Goal: Answer question/provide support

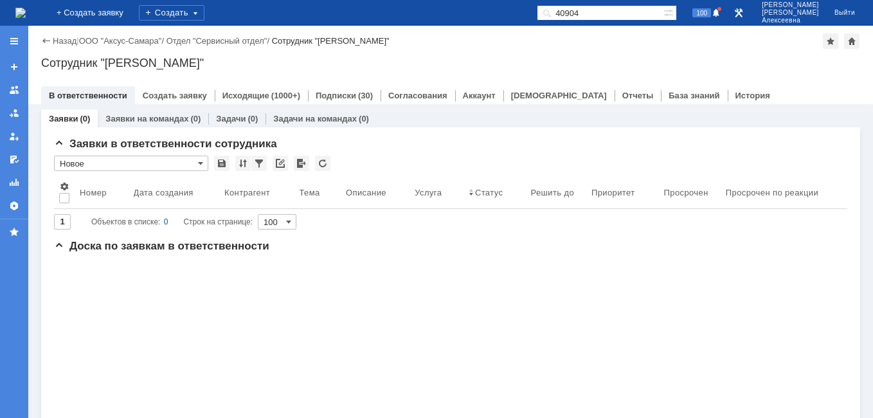
click at [26, 12] on img at bounding box center [20, 13] width 10 height 10
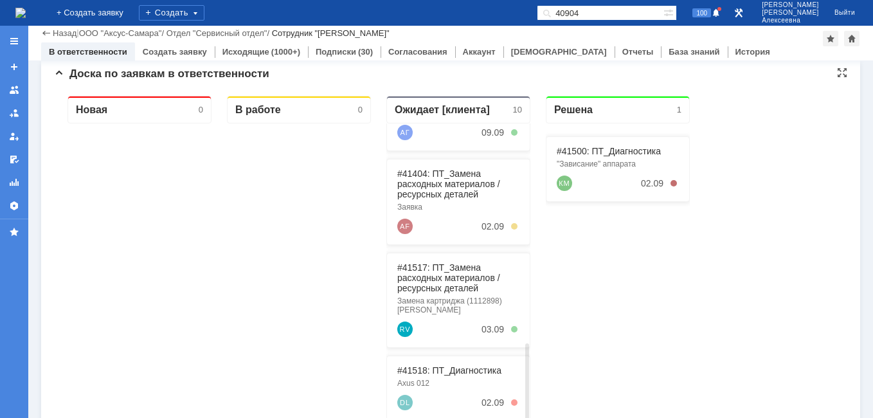
scroll to position [328, 0]
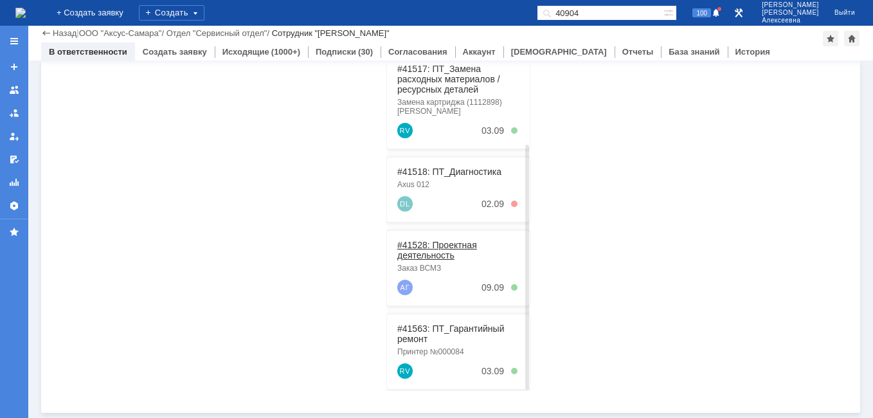
click at [428, 240] on link "#41528: Проектная деятельность" at bounding box center [437, 250] width 80 height 21
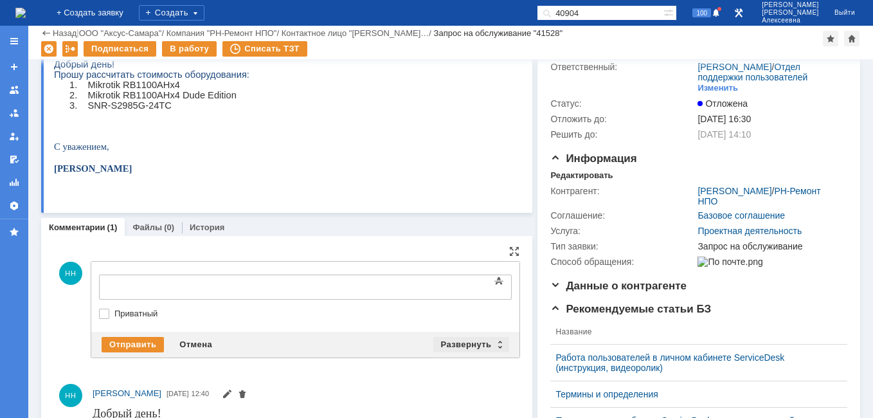
click at [496, 344] on div "Развернуть" at bounding box center [471, 344] width 77 height 15
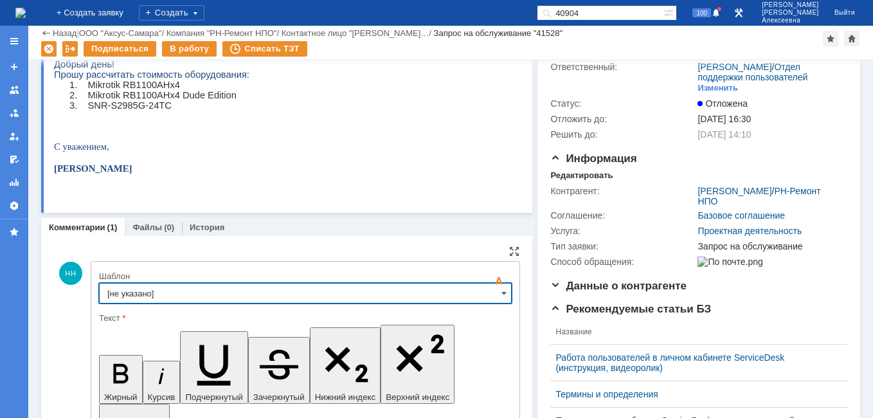
click at [474, 295] on input "[не указано]" at bounding box center [305, 293] width 413 height 21
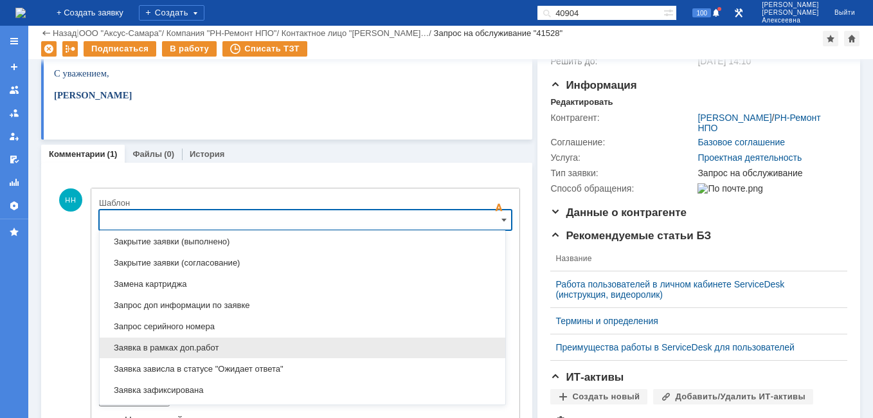
scroll to position [635, 0]
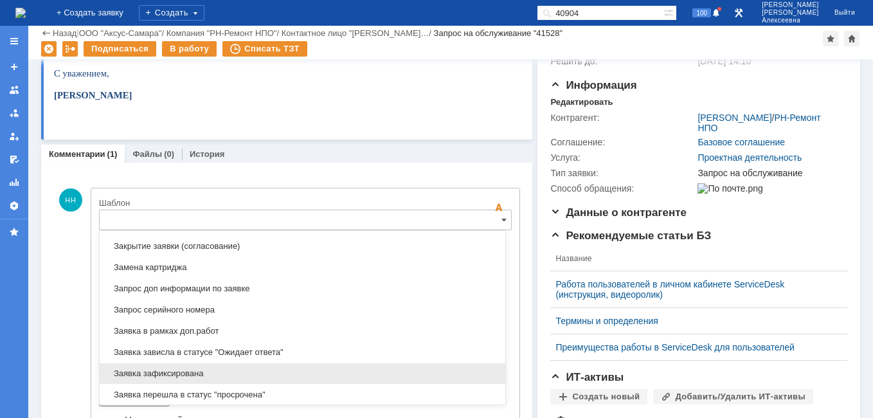
drag, startPoint x: 193, startPoint y: 373, endPoint x: 93, endPoint y: 79, distance: 310.3
click at [193, 373] on span "Заявка зафиксирована" at bounding box center [302, 373] width 390 height 10
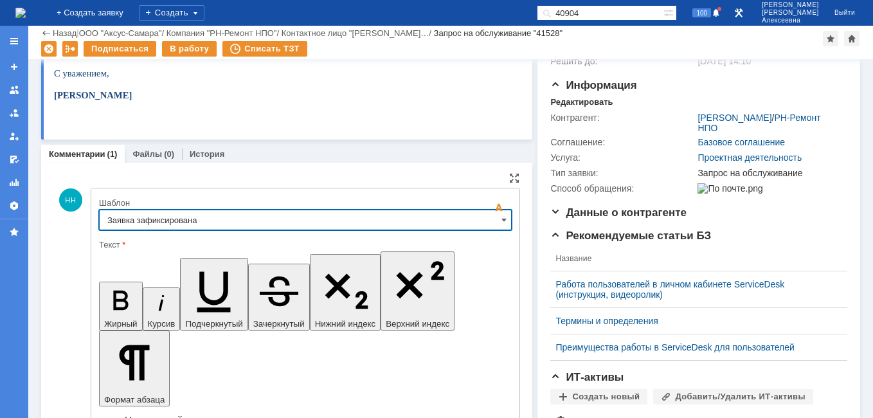
type input "Заявка зафиксирована"
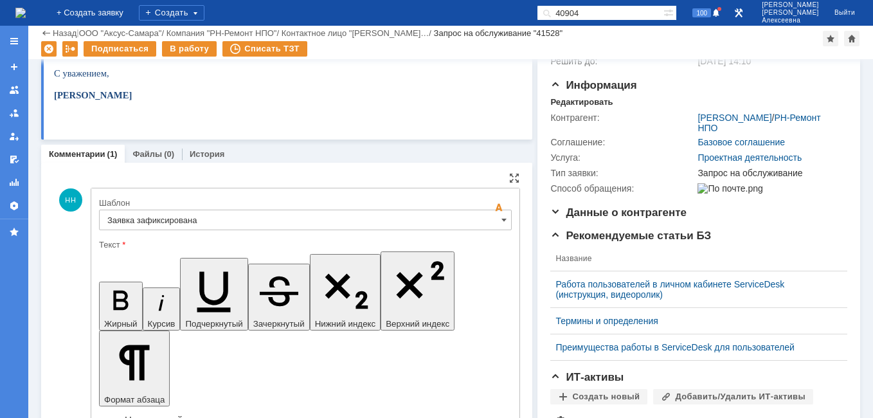
drag, startPoint x: 397, startPoint y: 3206, endPoint x: 120, endPoint y: 3208, distance: 276.5
drag, startPoint x: 130, startPoint y: 3210, endPoint x: 87, endPoint y: 3211, distance: 43.1
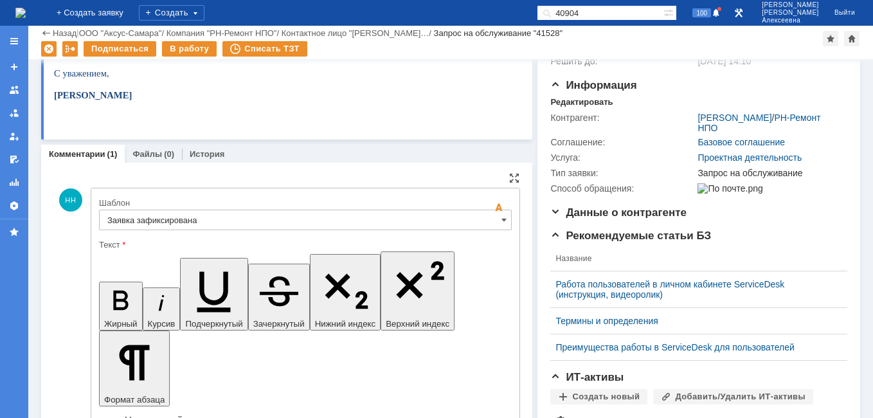
drag, startPoint x: 264, startPoint y: 3204, endPoint x: 211, endPoint y: 3215, distance: 54.0
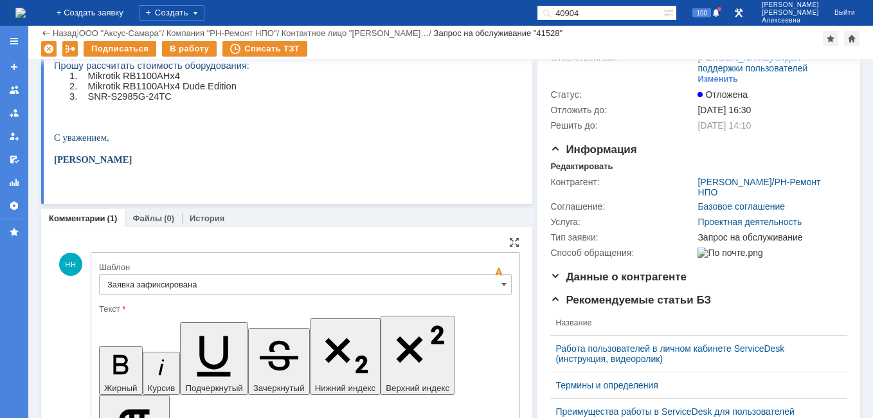
scroll to position [138, 0]
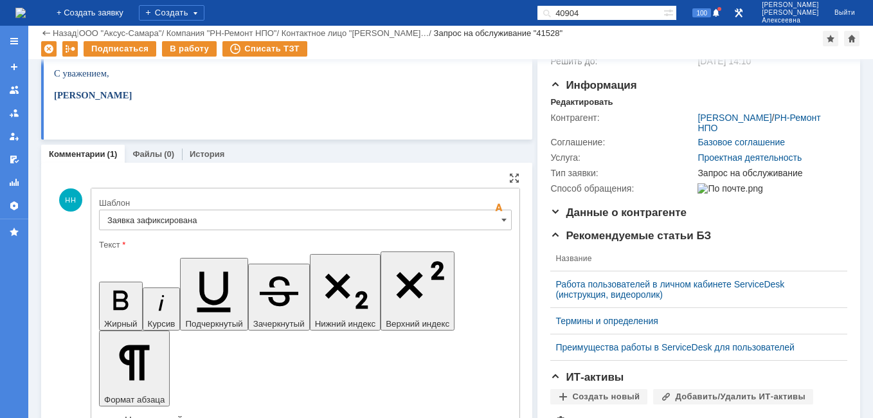
drag, startPoint x: 262, startPoint y: 3206, endPoint x: 470, endPoint y: 3207, distance: 207.7
copy div "Цена - 36100,00 руб. - 7 дней до нашего склада"
drag, startPoint x: 325, startPoint y: 3230, endPoint x: 380, endPoint y: 3235, distance: 55.0
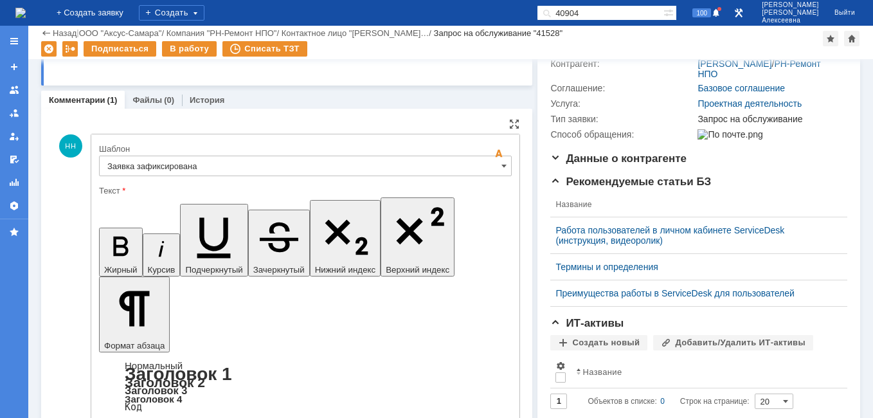
scroll to position [257, 0]
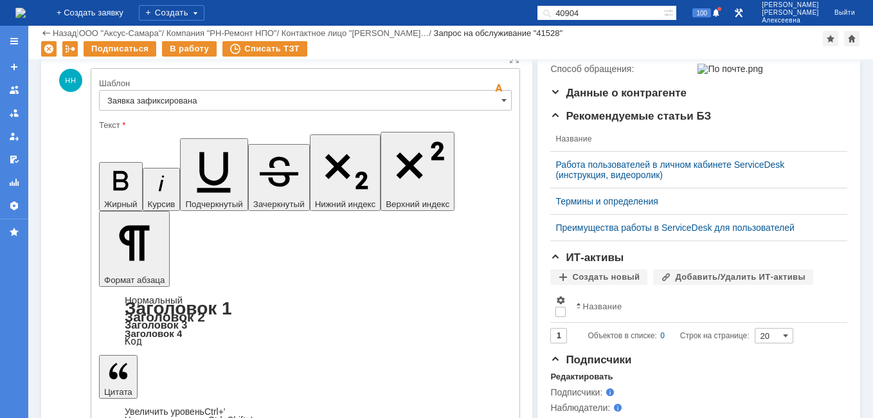
drag, startPoint x: 317, startPoint y: 3107, endPoint x: 466, endPoint y: 3118, distance: 149.6
copy div "Цена - 42900,00 руб. - 7 дней до нашего склада"
drag, startPoint x: 481, startPoint y: 3137, endPoint x: 255, endPoint y: 3138, distance: 226.4
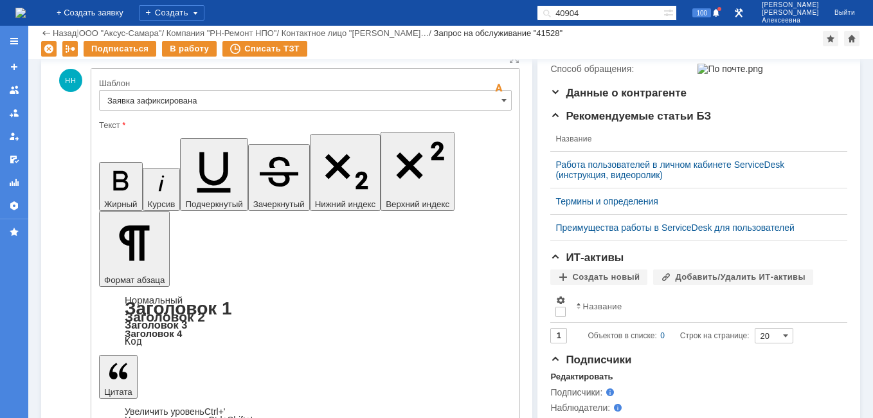
drag, startPoint x: 262, startPoint y: 3152, endPoint x: 260, endPoint y: 3133, distance: 18.7
drag, startPoint x: 246, startPoint y: 3099, endPoint x: 397, endPoint y: 3105, distance: 151.9
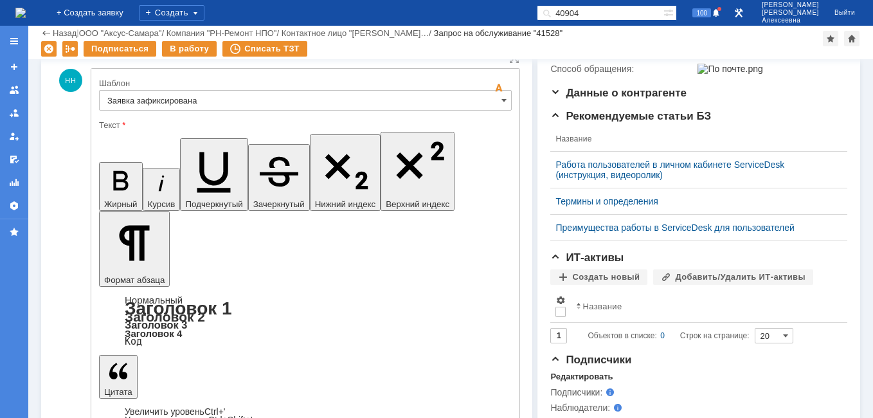
copy div "+ до 14 дней на склад заказчика"
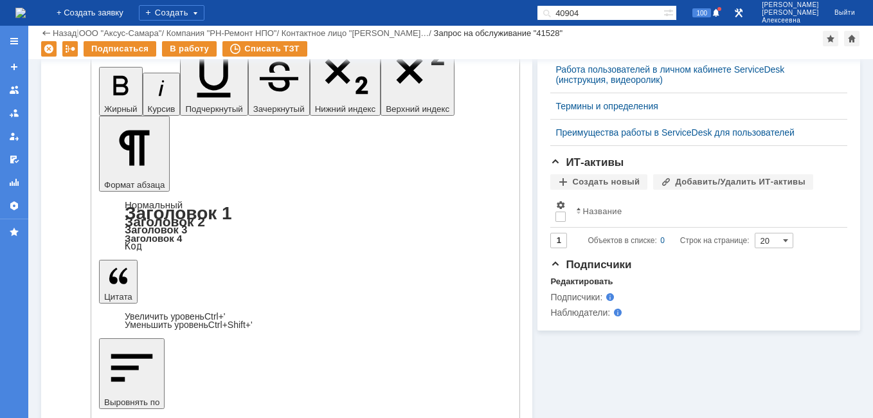
scroll to position [386, 0]
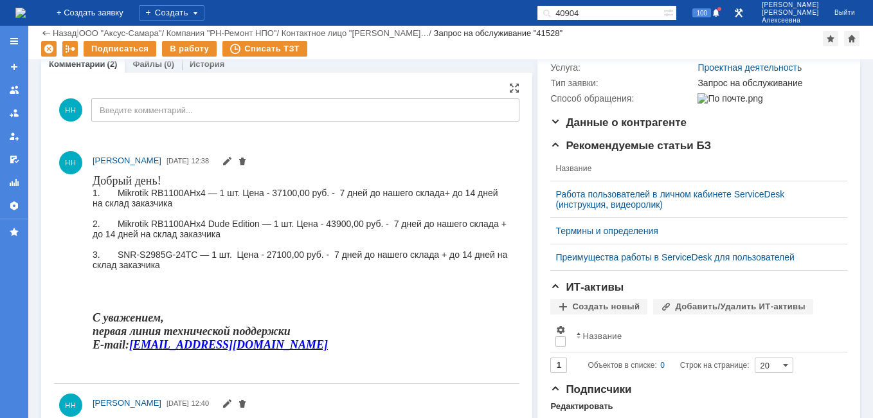
scroll to position [227, 0]
click at [185, 51] on div "В работу" at bounding box center [189, 48] width 55 height 15
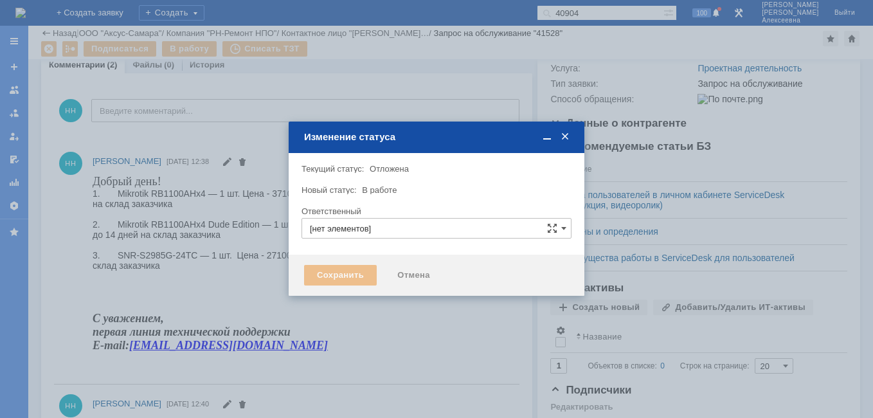
type input "[PERSON_NAME]"
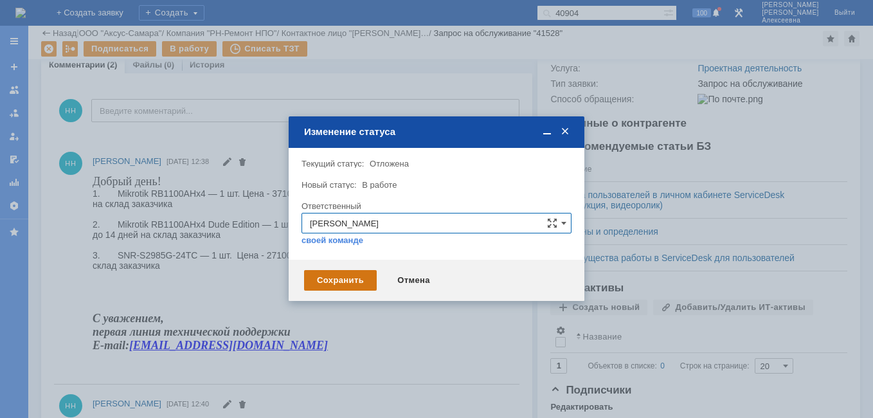
click at [336, 285] on div "Сохранить" at bounding box center [340, 280] width 73 height 21
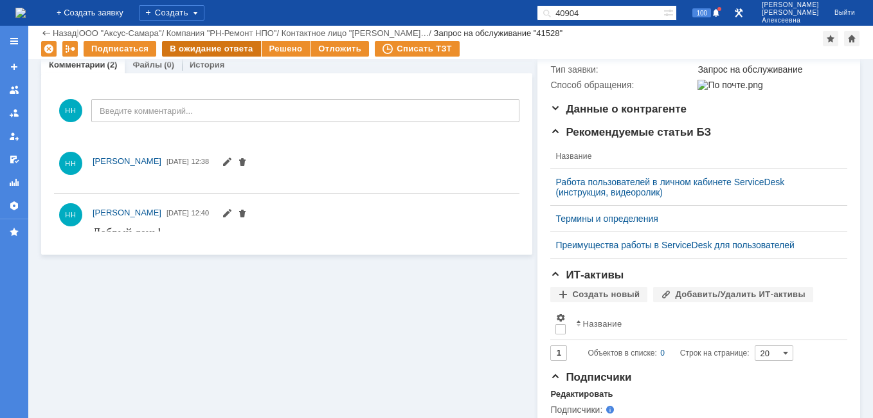
scroll to position [0, 0]
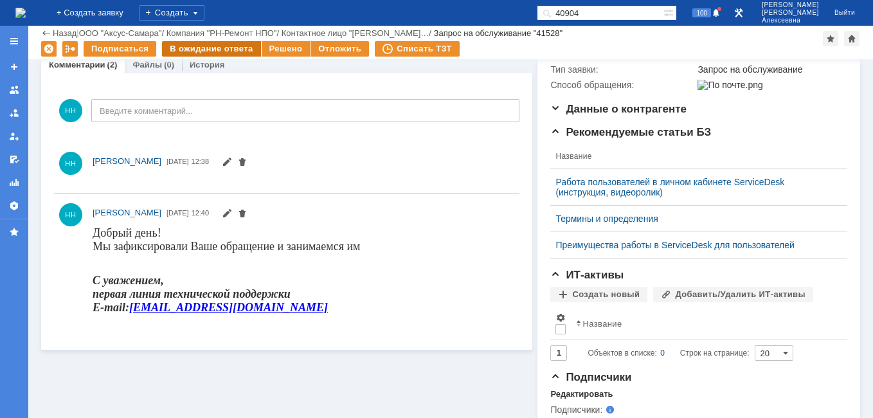
click at [202, 46] on div "В ожидание ответа" at bounding box center [211, 48] width 98 height 15
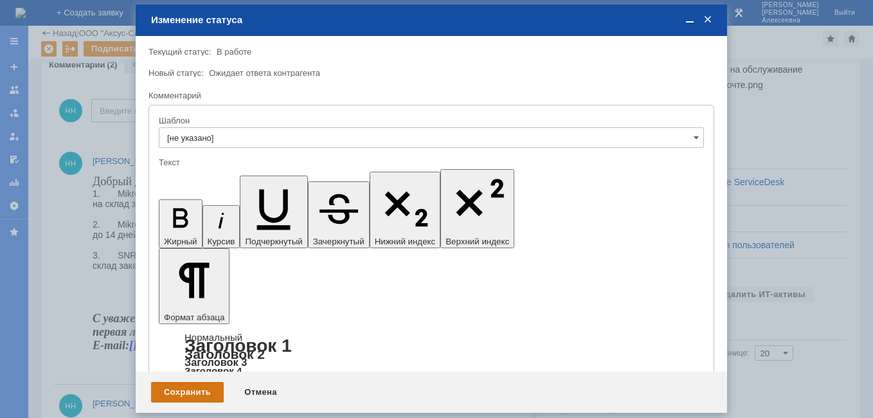
click at [174, 395] on div "Сохранить" at bounding box center [187, 392] width 73 height 21
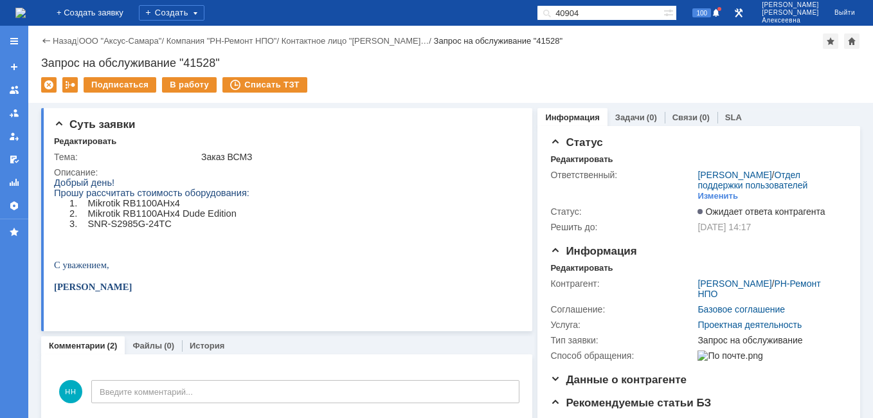
click at [25, 8] on img at bounding box center [20, 13] width 10 height 10
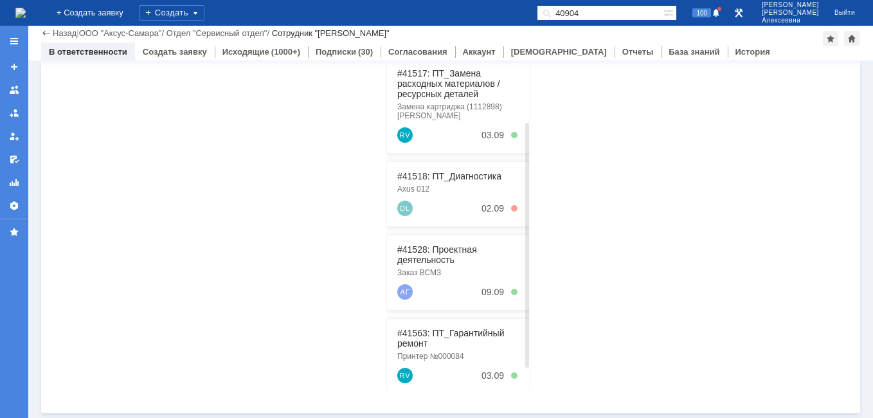
scroll to position [411, 0]
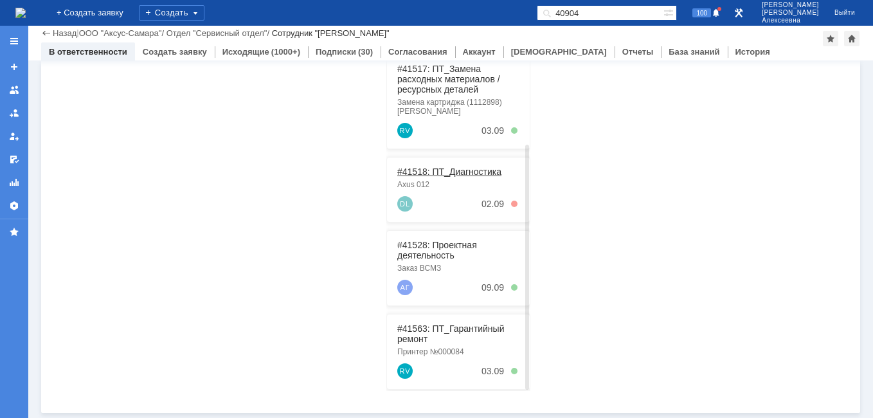
click at [425, 167] on link "#41518: ПТ_Диагностика" at bounding box center [449, 172] width 104 height 10
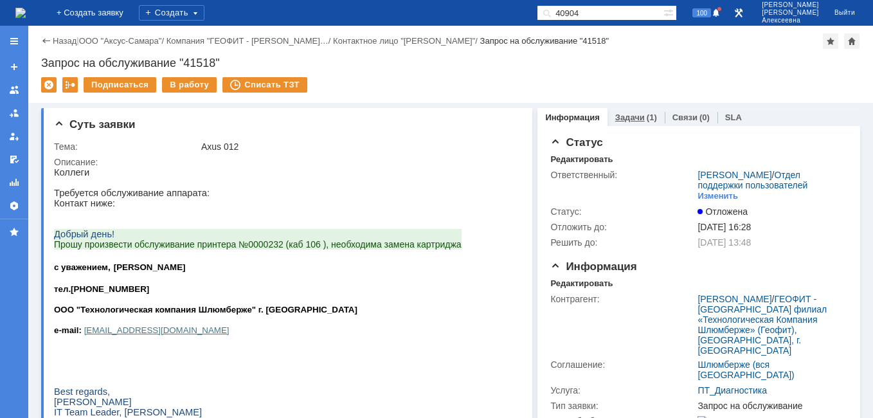
click at [625, 116] on link "Задачи" at bounding box center [630, 118] width 30 height 10
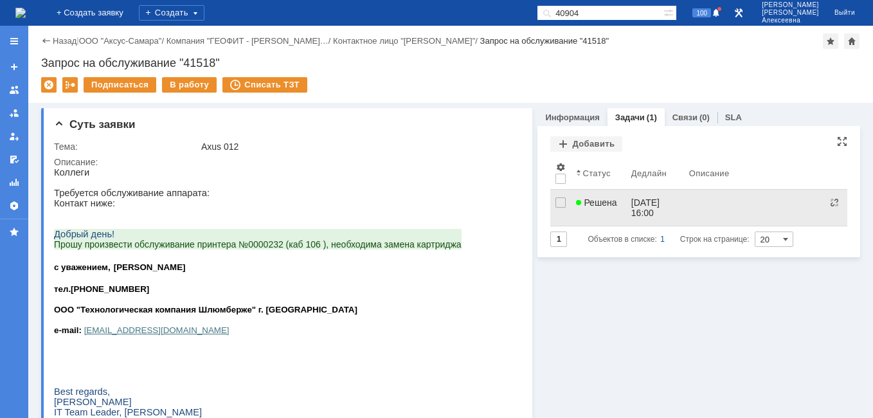
click at [617, 204] on link "Решена" at bounding box center [598, 208] width 55 height 36
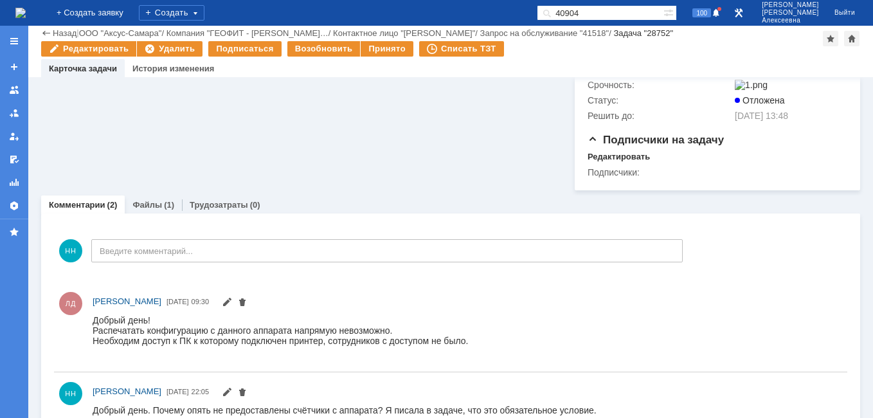
scroll to position [661, 0]
click at [154, 199] on link "Файлы" at bounding box center [147, 204] width 30 height 10
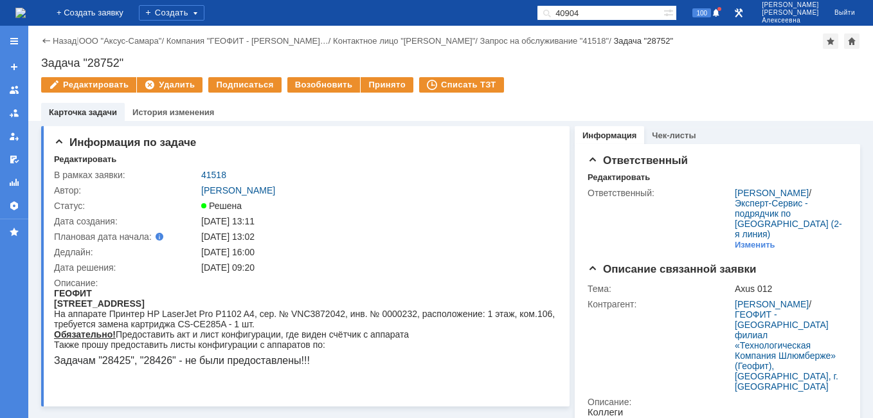
click at [26, 14] on img at bounding box center [20, 13] width 10 height 10
